Goal: Information Seeking & Learning: Check status

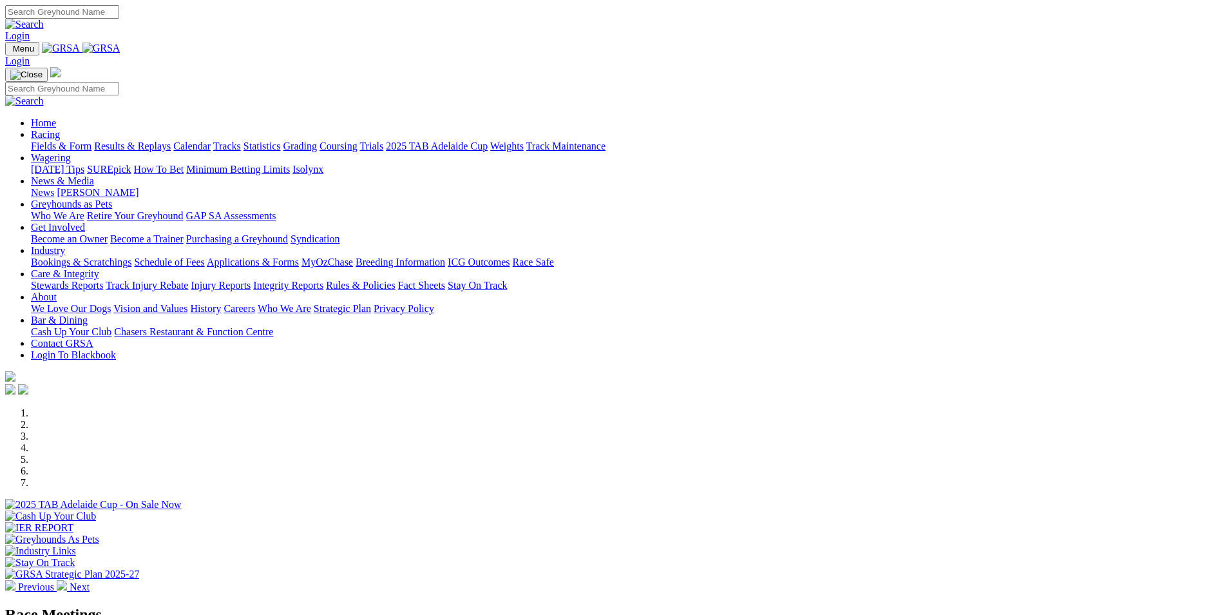
scroll to position [451, 0]
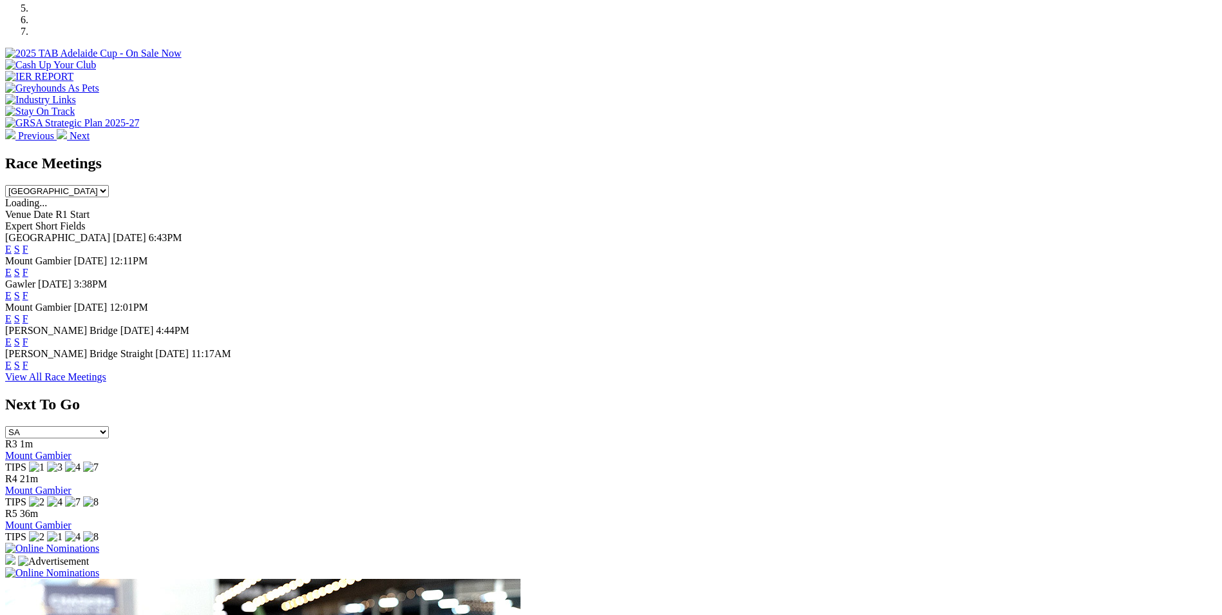
click at [28, 367] on link "F" at bounding box center [26, 365] width 6 height 11
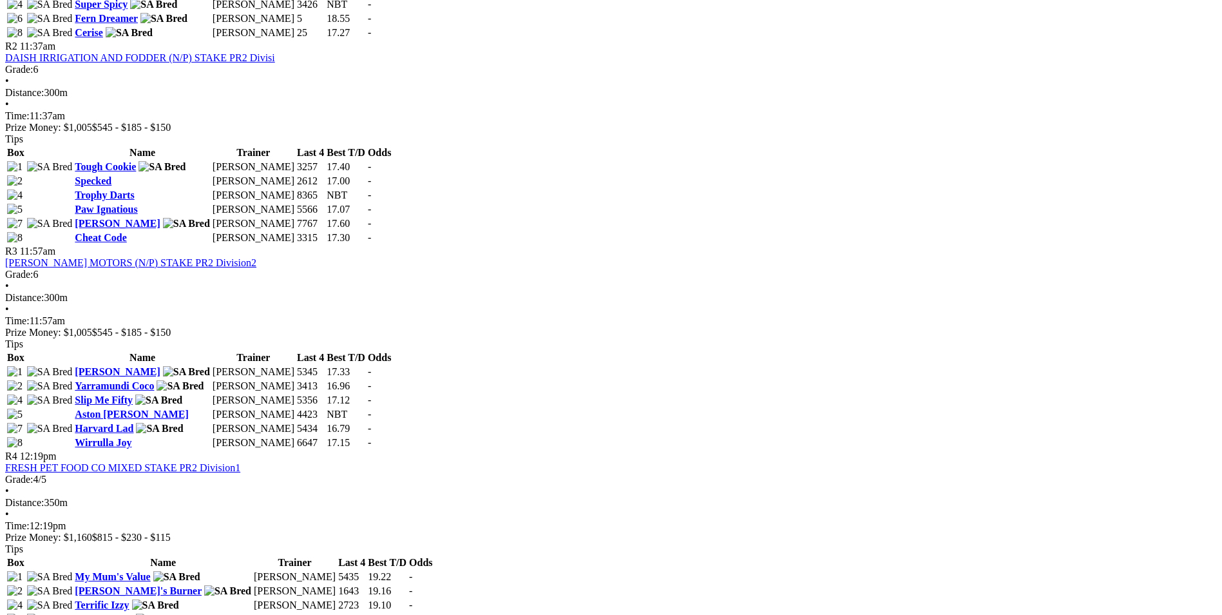
scroll to position [773, 0]
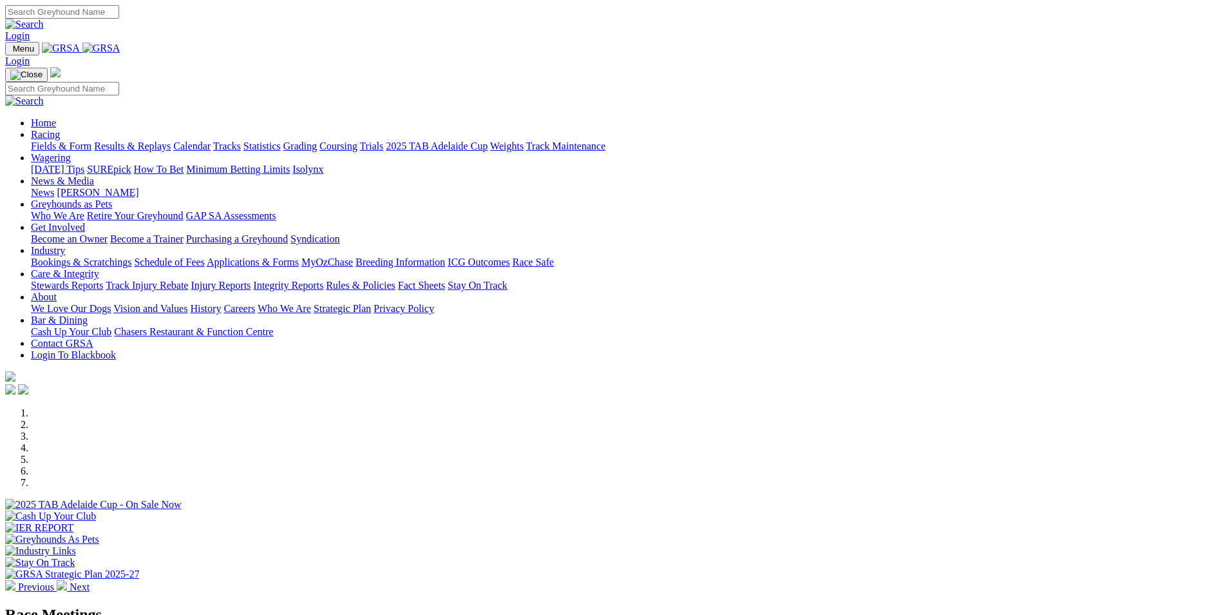
scroll to position [451, 0]
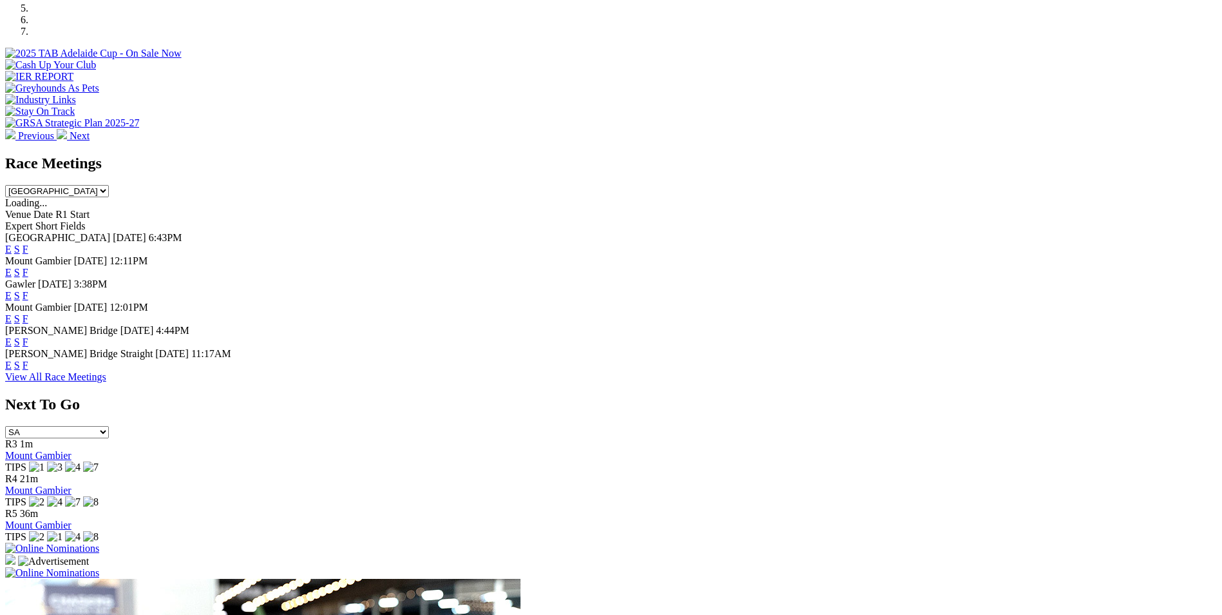
click at [28, 290] on link "F" at bounding box center [26, 295] width 6 height 11
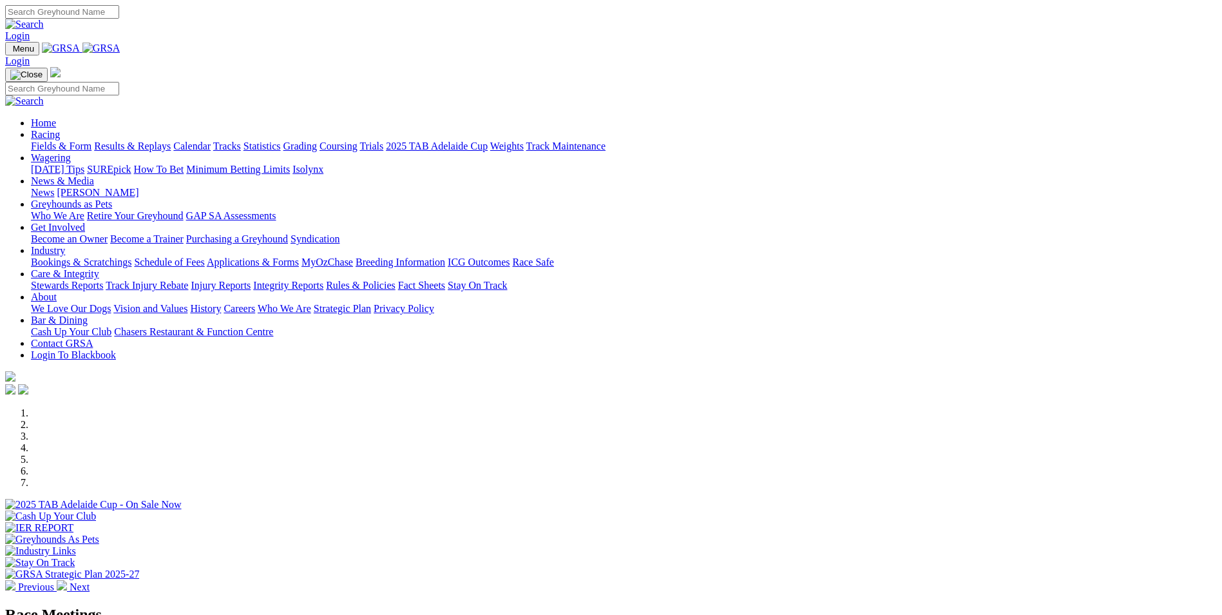
click at [171, 140] on link "Results & Replays" at bounding box center [132, 145] width 77 height 11
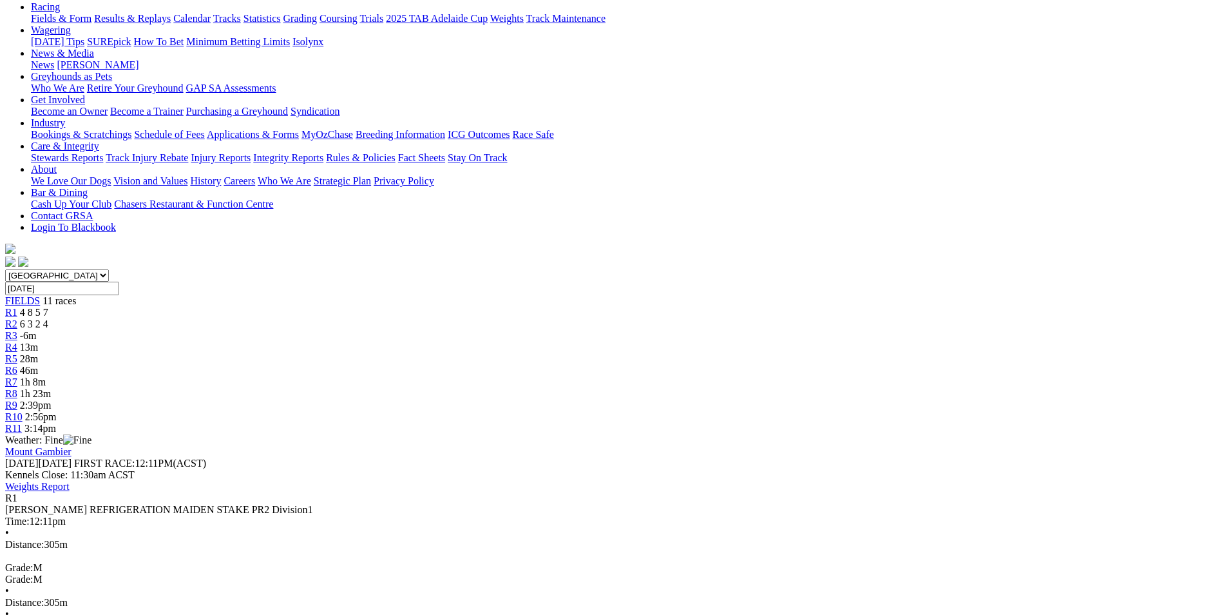
scroll to position [129, 0]
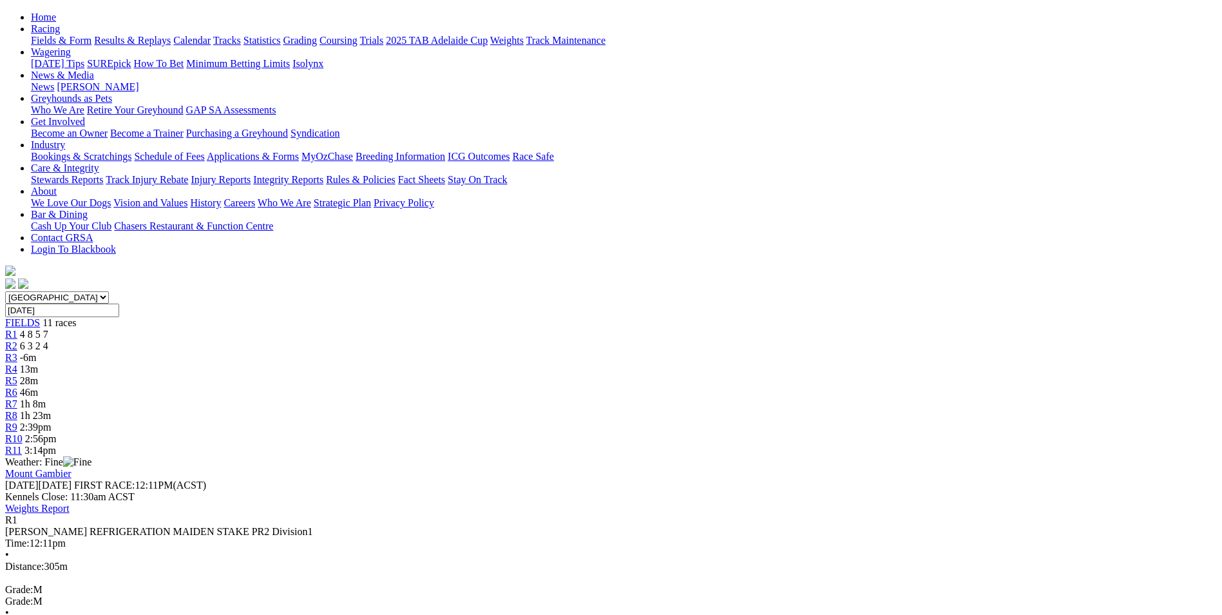
click at [48, 340] on span "6 3 2 4" at bounding box center [34, 345] width 28 height 11
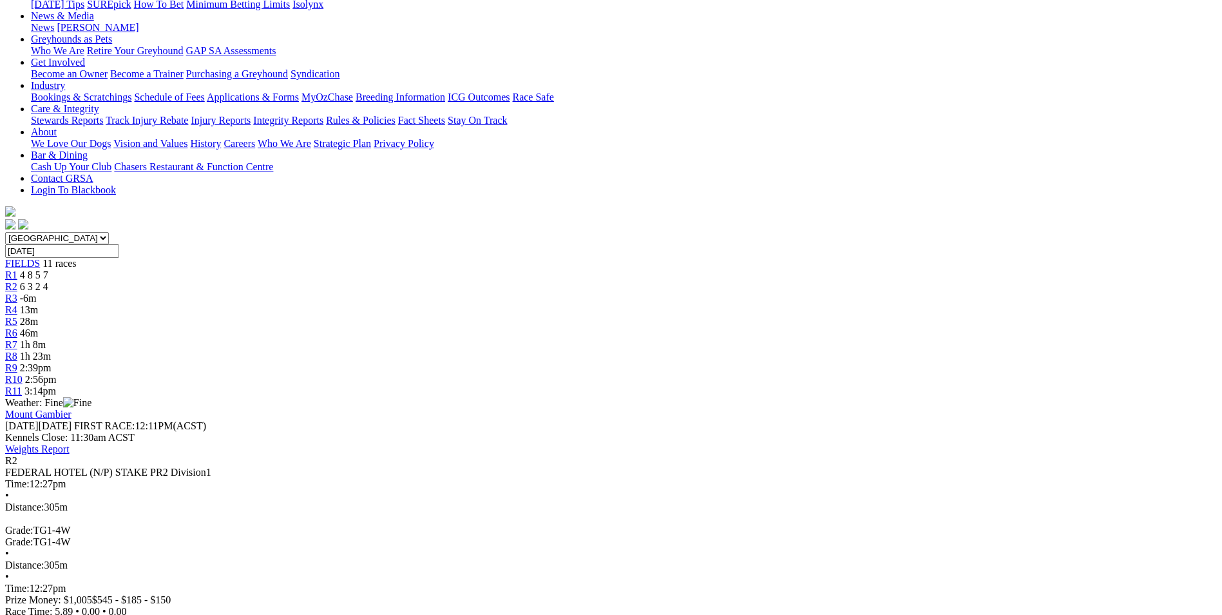
scroll to position [193, 0]
